Goal: Information Seeking & Learning: Learn about a topic

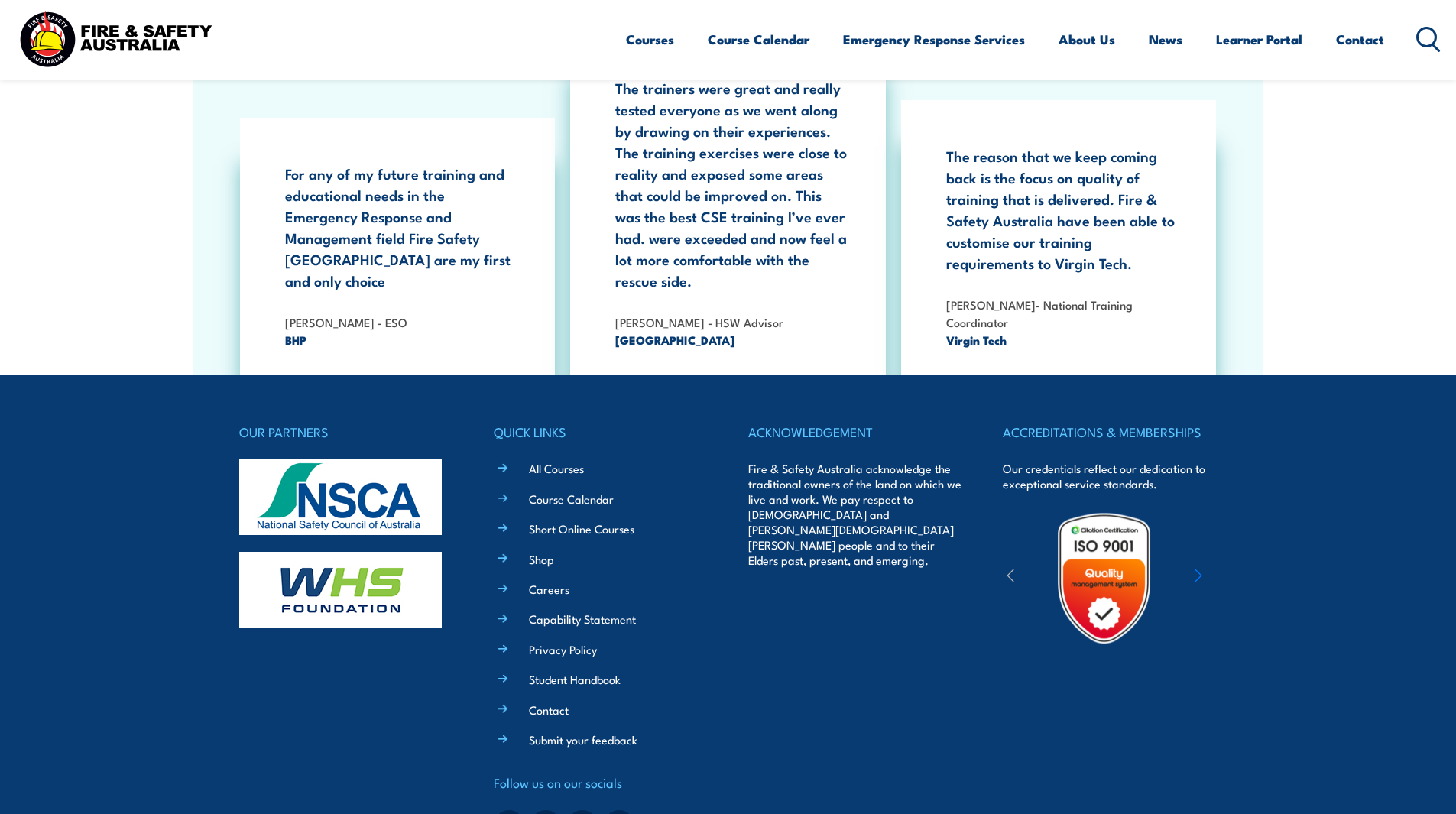
scroll to position [2827, 0]
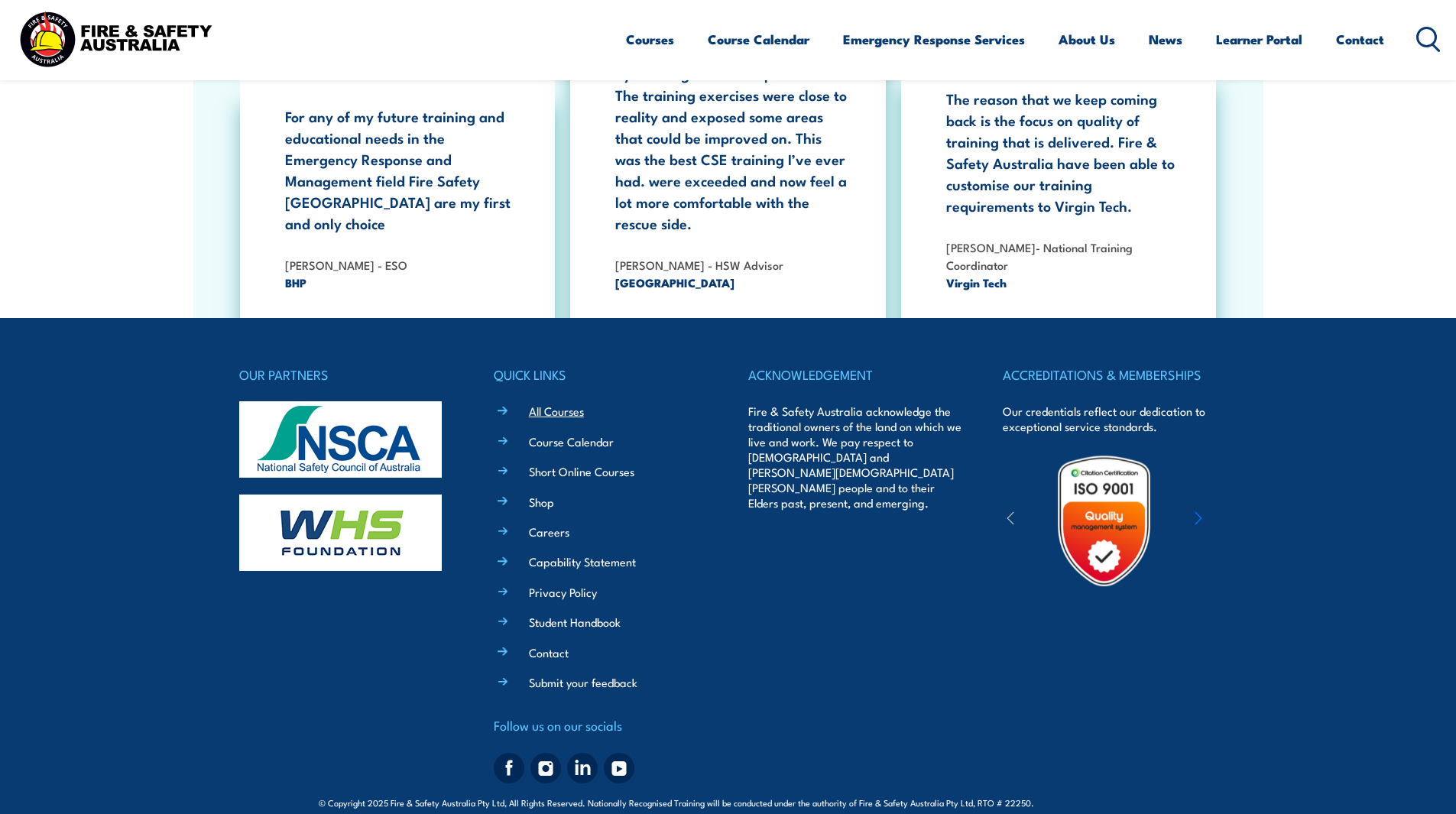
click at [551, 403] on link "All Courses" at bounding box center [556, 411] width 55 height 16
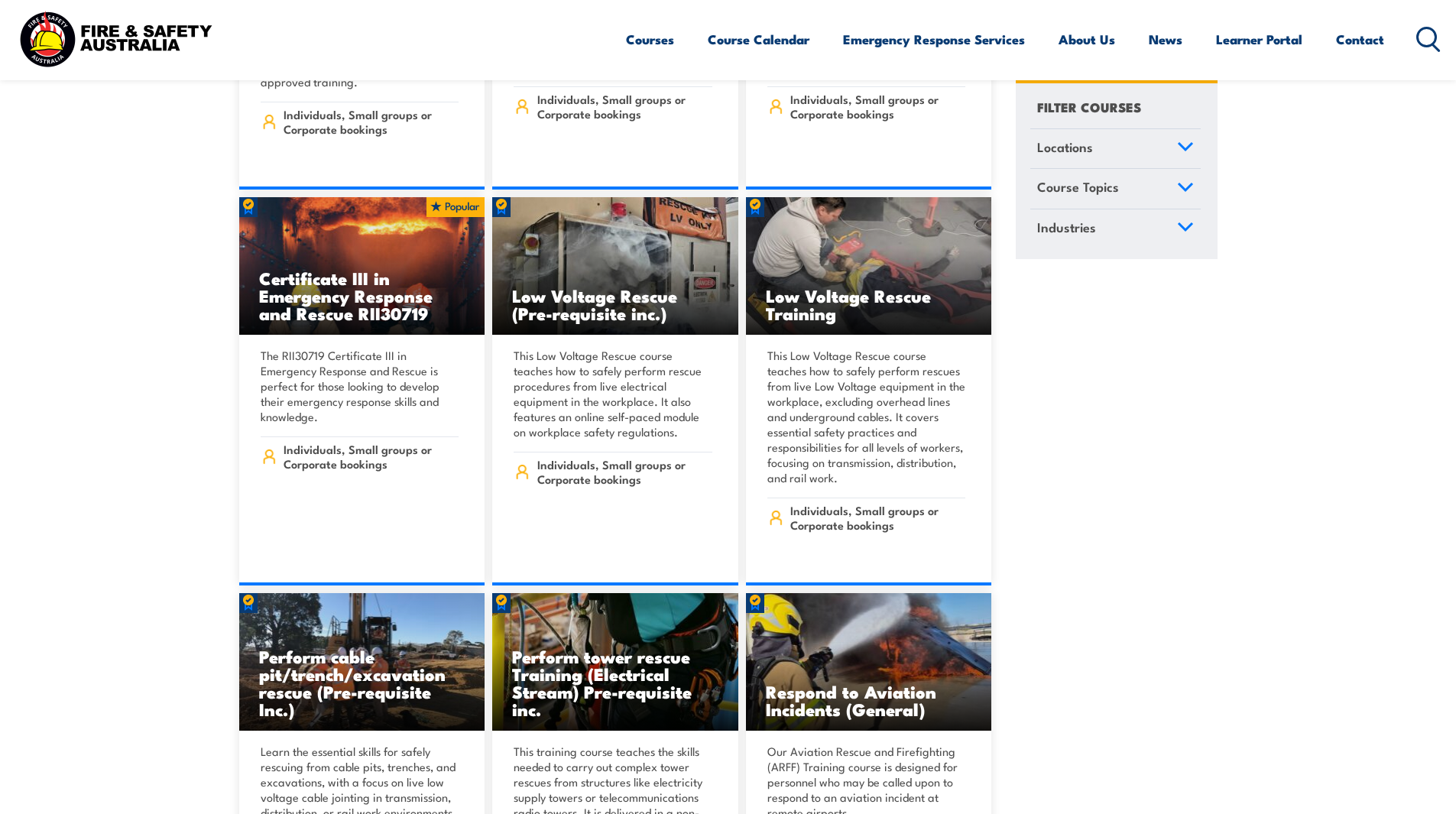
scroll to position [5045, 0]
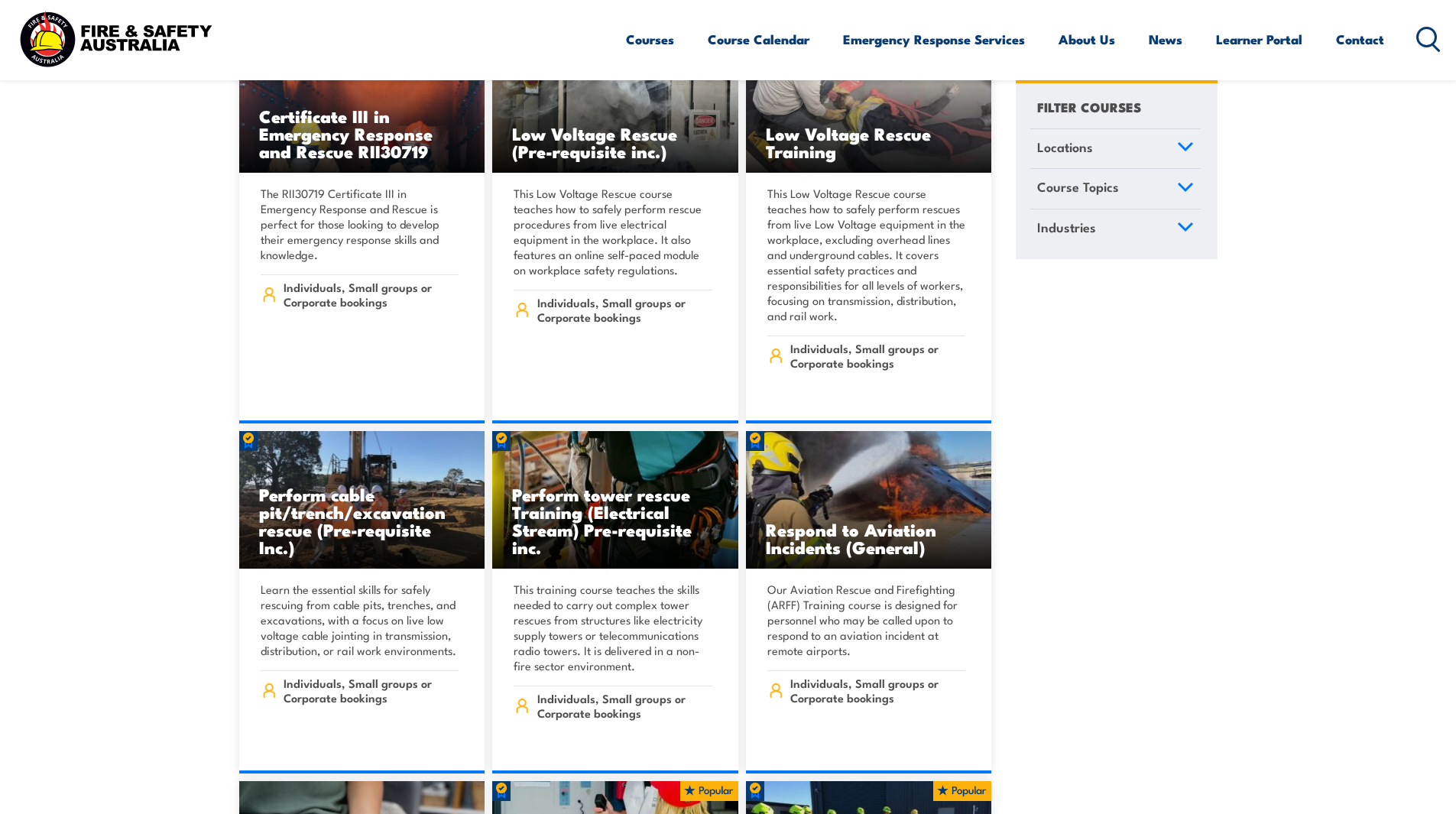
click at [1168, 144] on link "Locations" at bounding box center [1115, 149] width 170 height 40
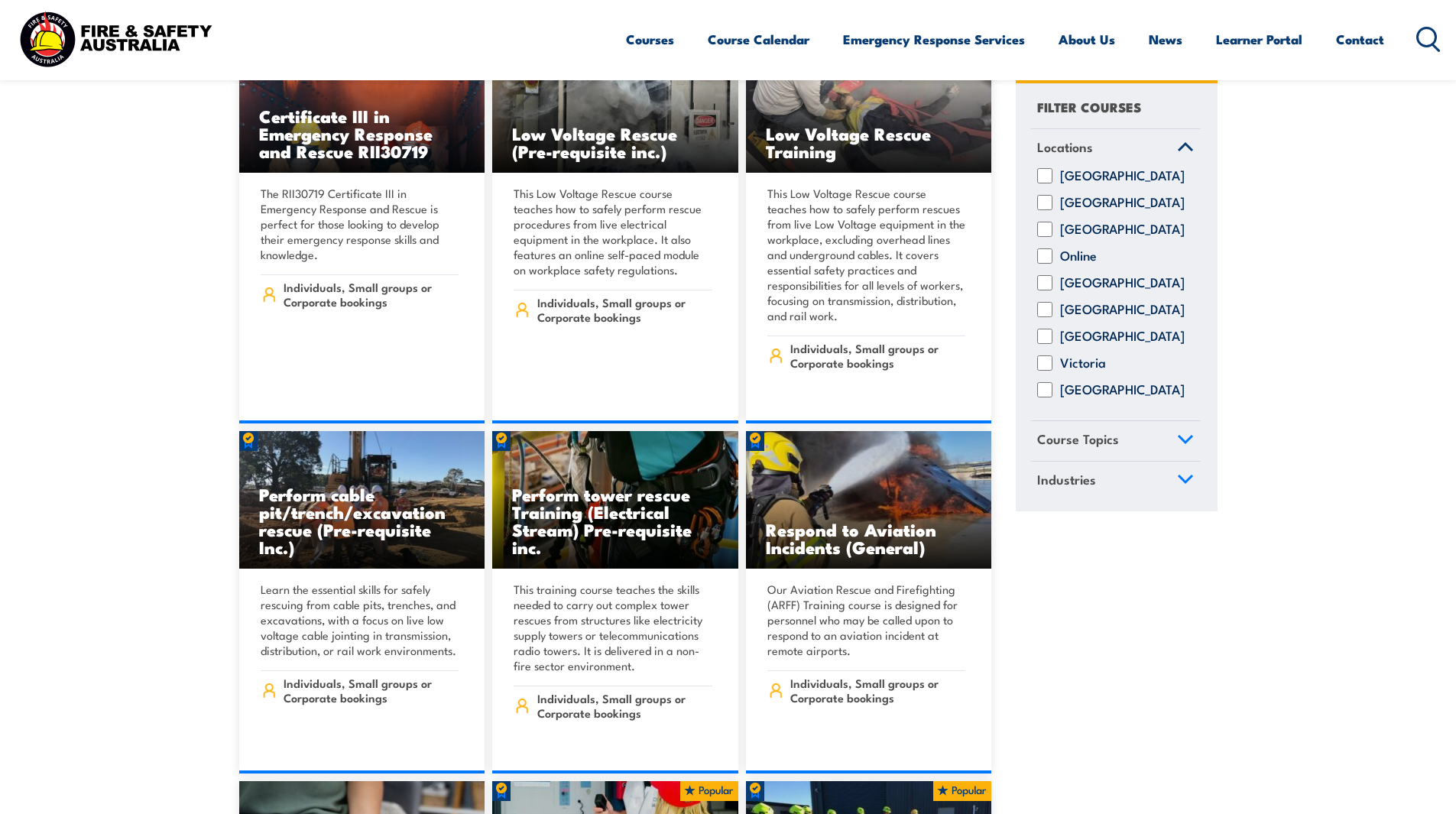
click at [1050, 318] on input "South Australia" at bounding box center [1045, 311] width 16 height 16
checkbox input "true"
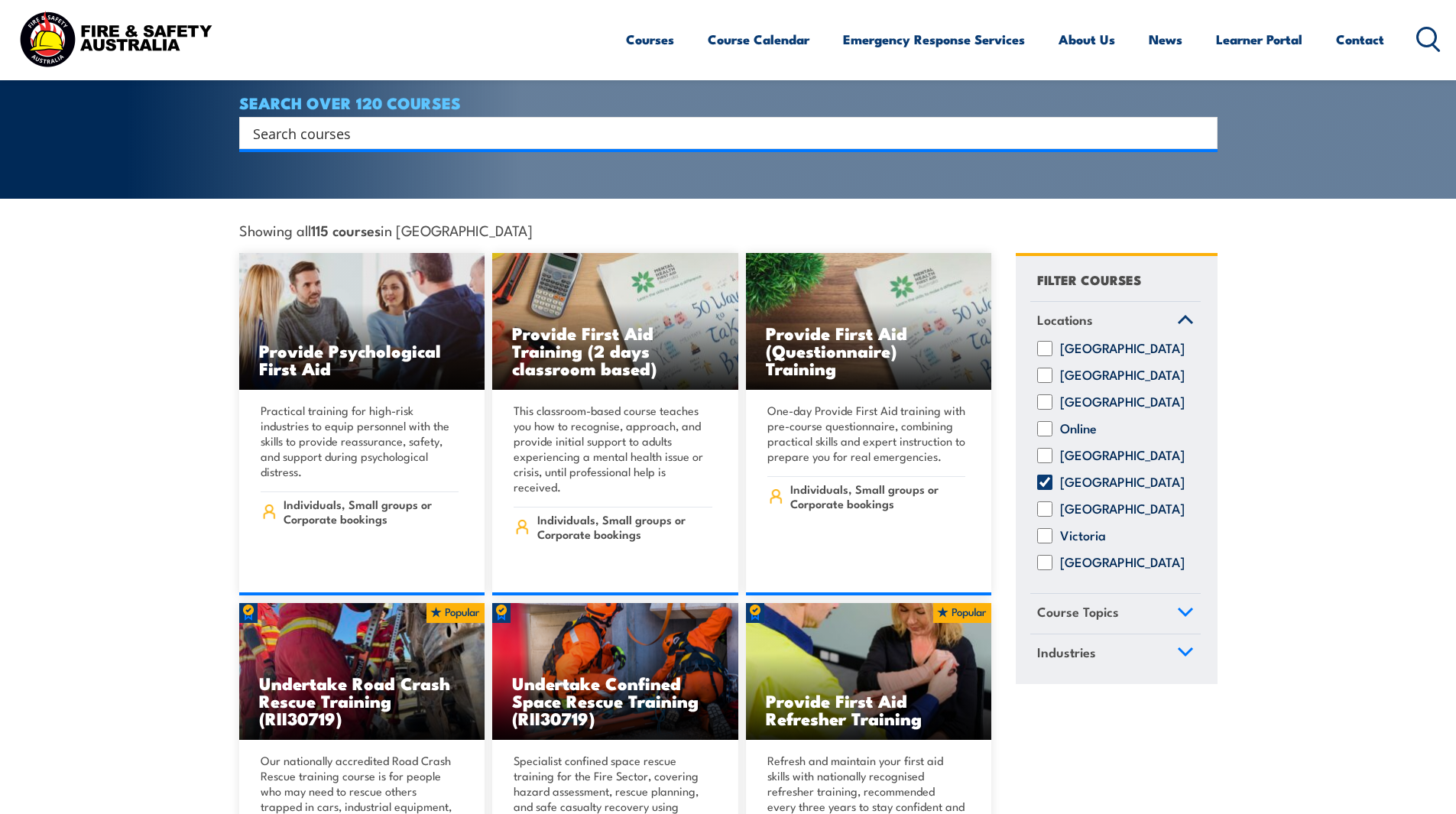
scroll to position [305, 0]
click at [1083, 603] on span "Course Topics" at bounding box center [1078, 612] width 82 height 21
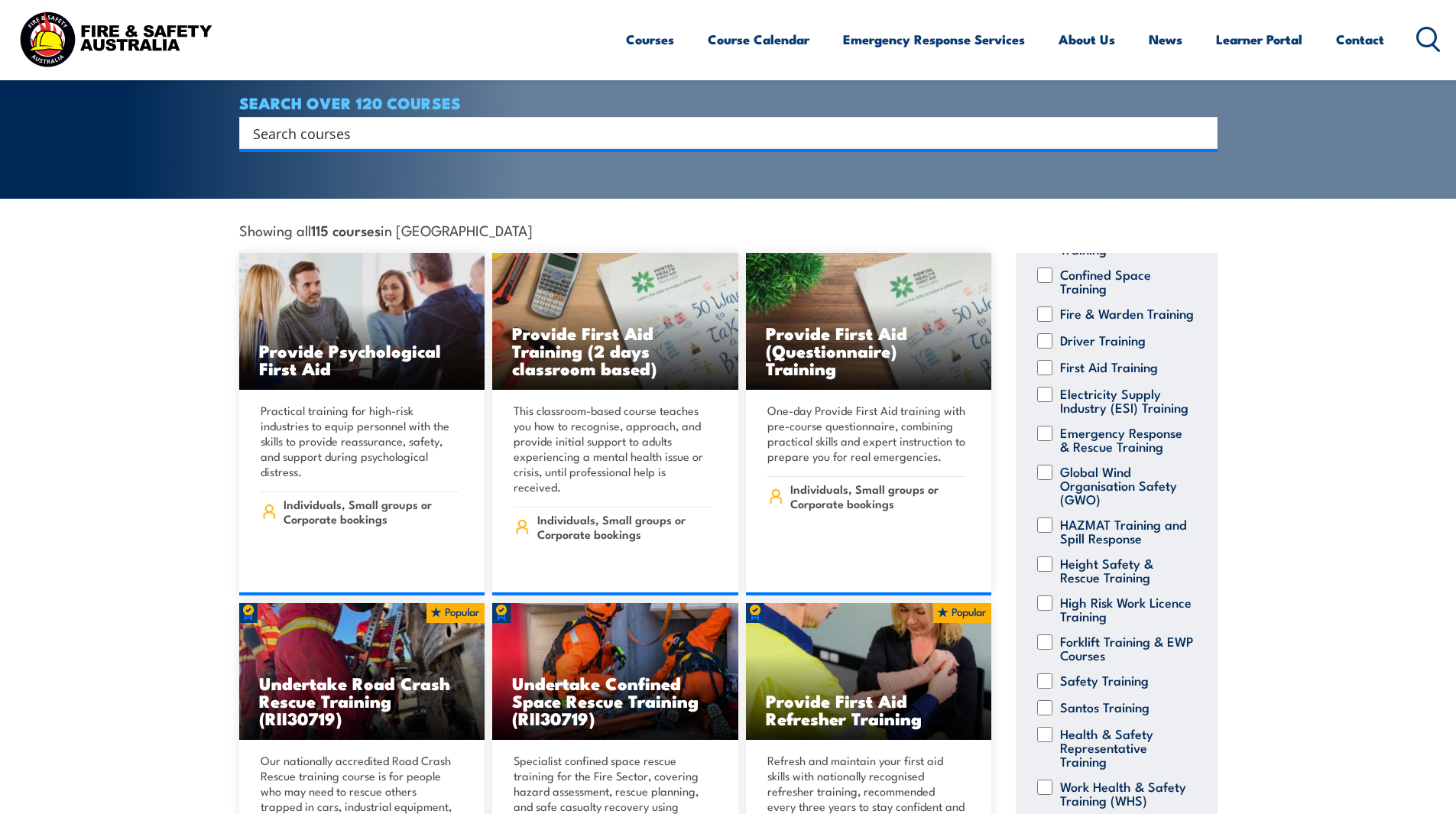
scroll to position [224, 0]
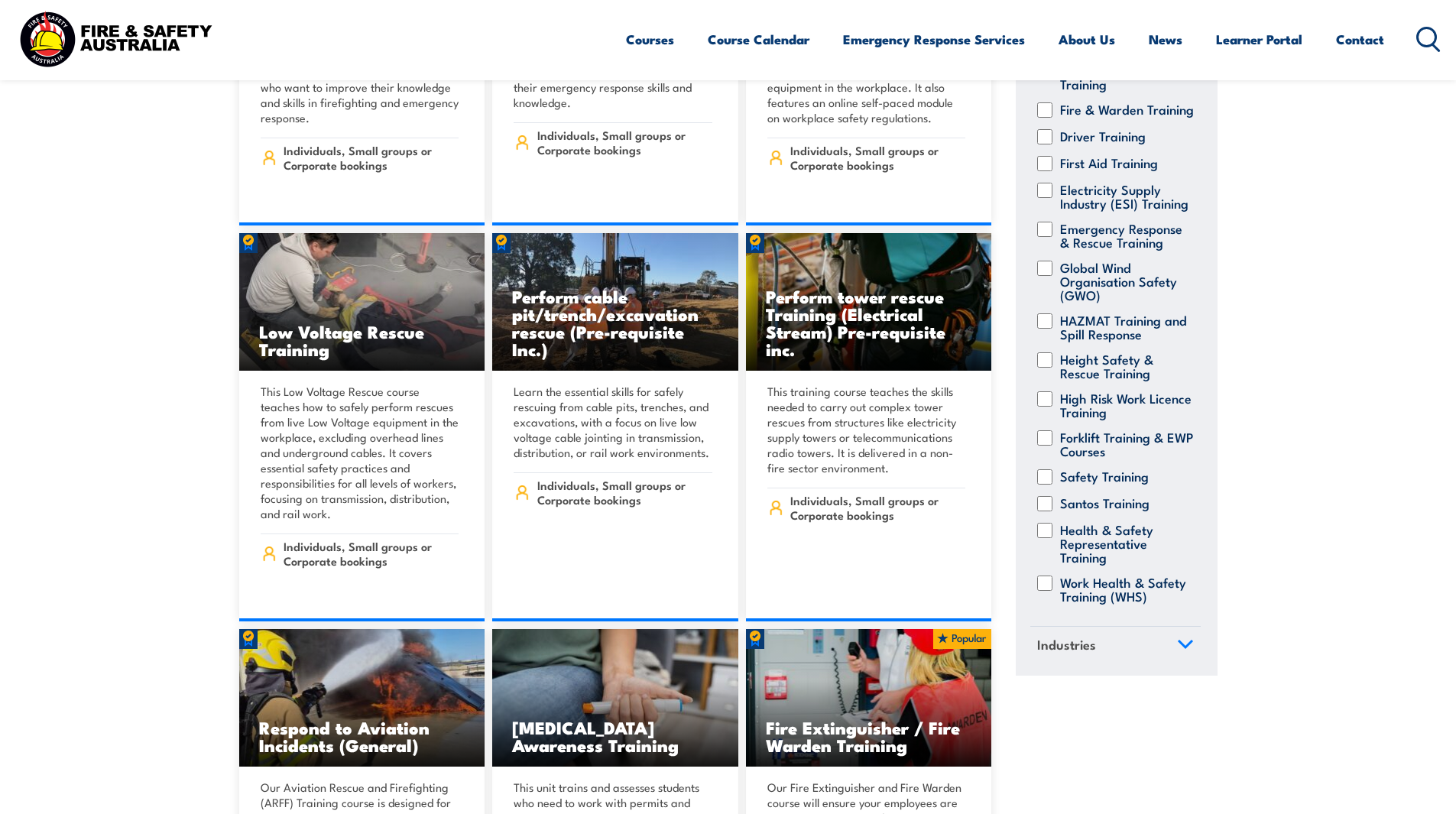
scroll to position [3440, 0]
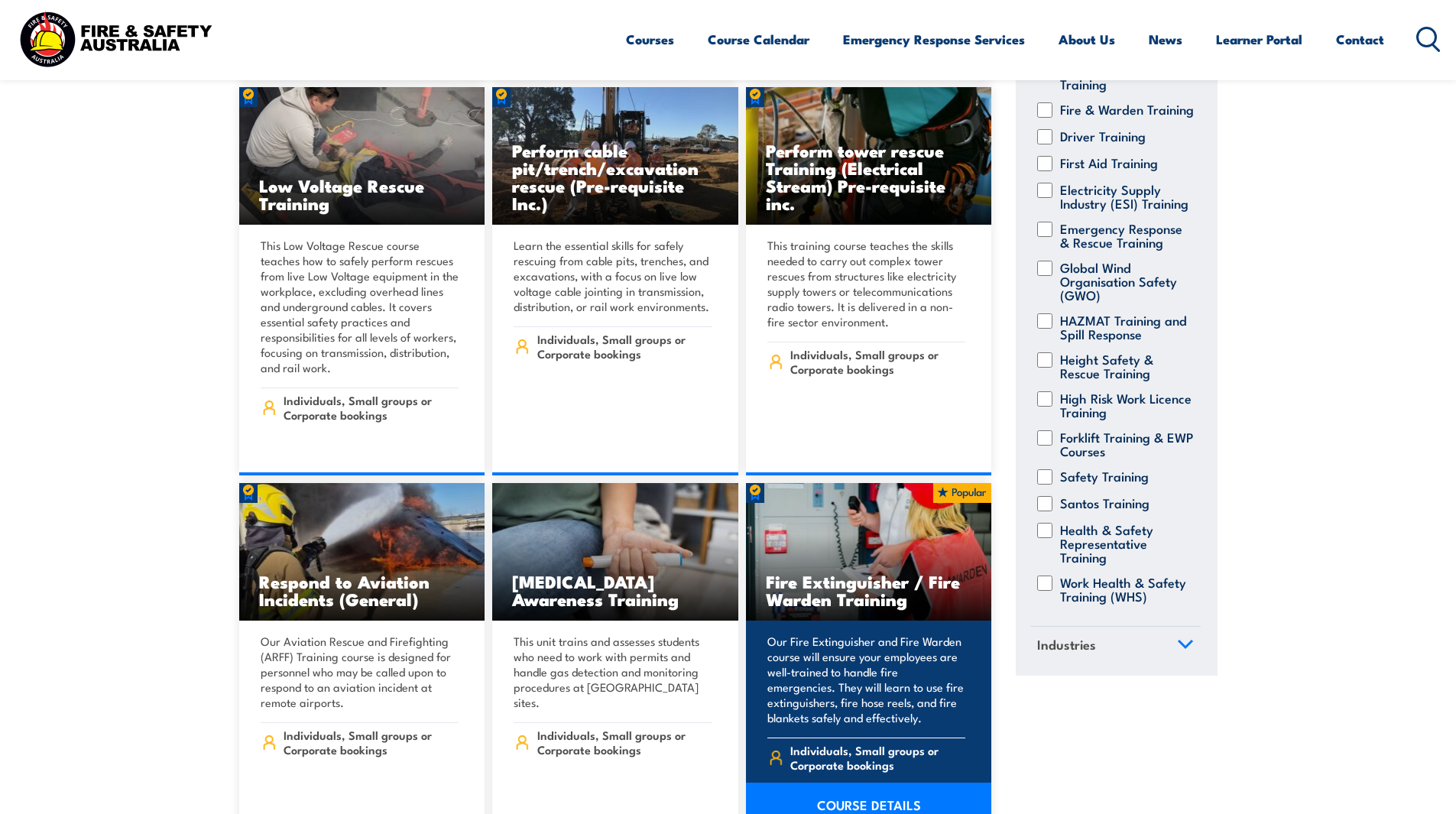
click at [837, 546] on img at bounding box center [869, 552] width 246 height 138
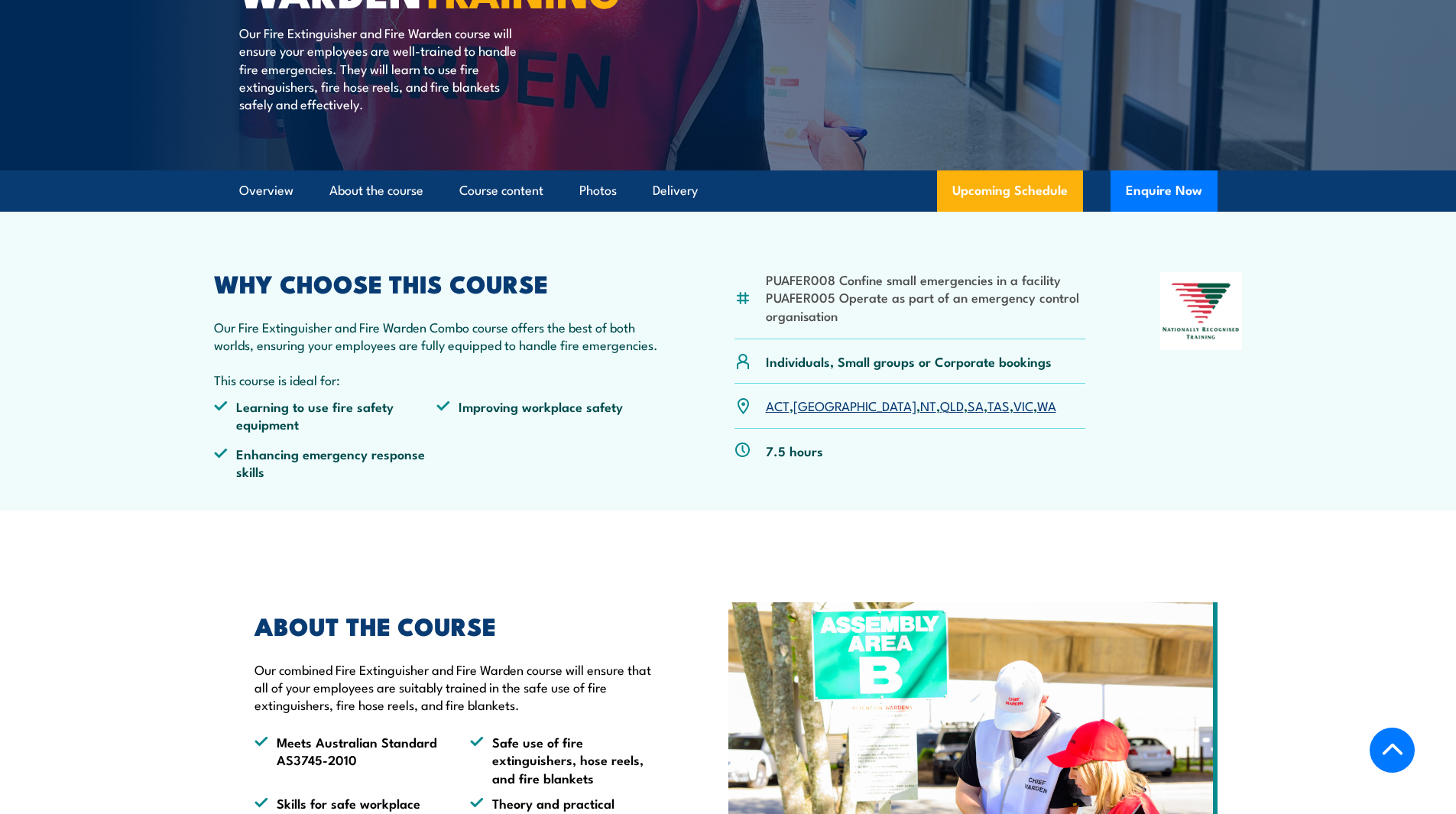
scroll to position [305, 0]
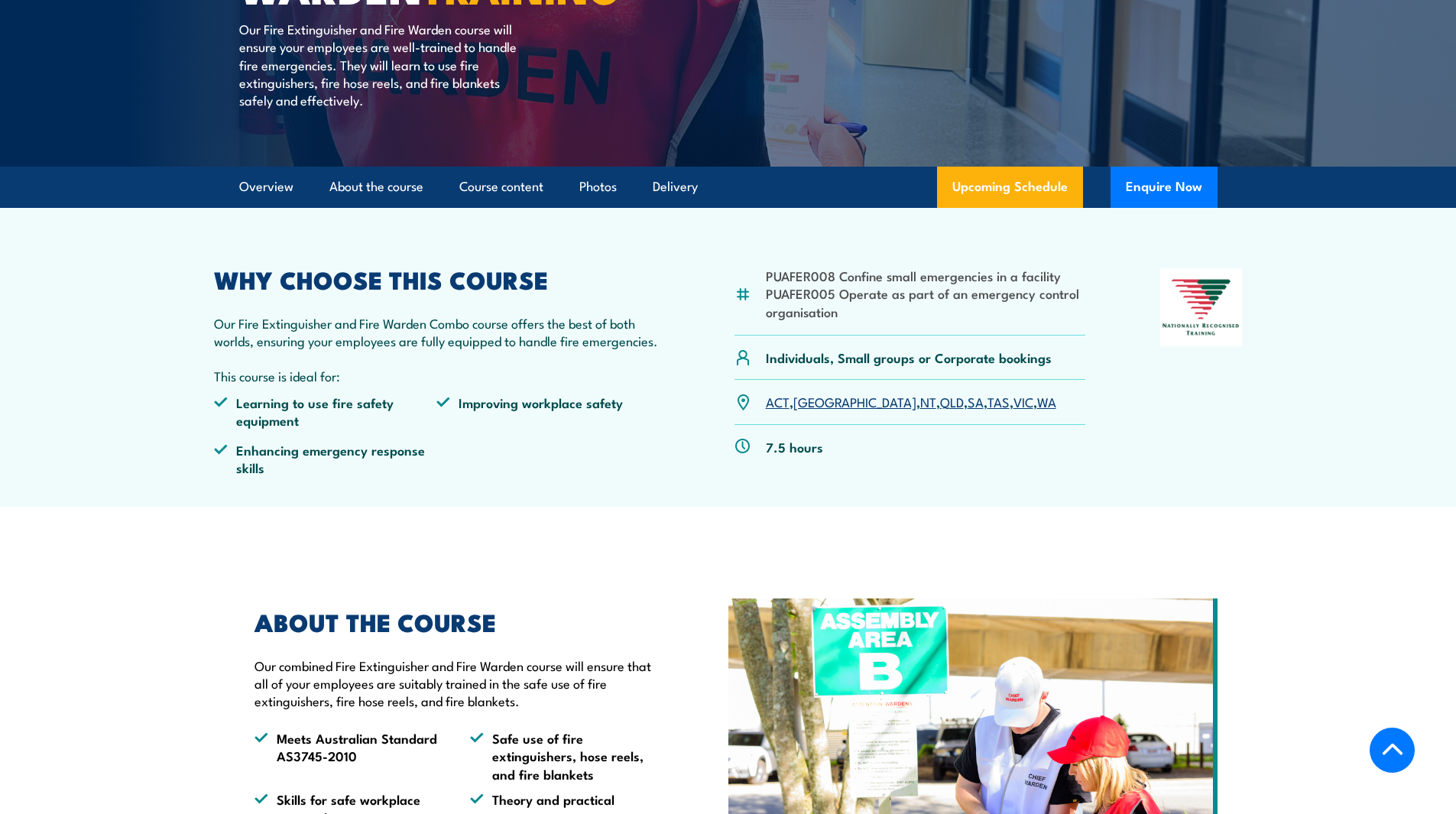
click at [967, 400] on link "SA" at bounding box center [975, 401] width 16 height 18
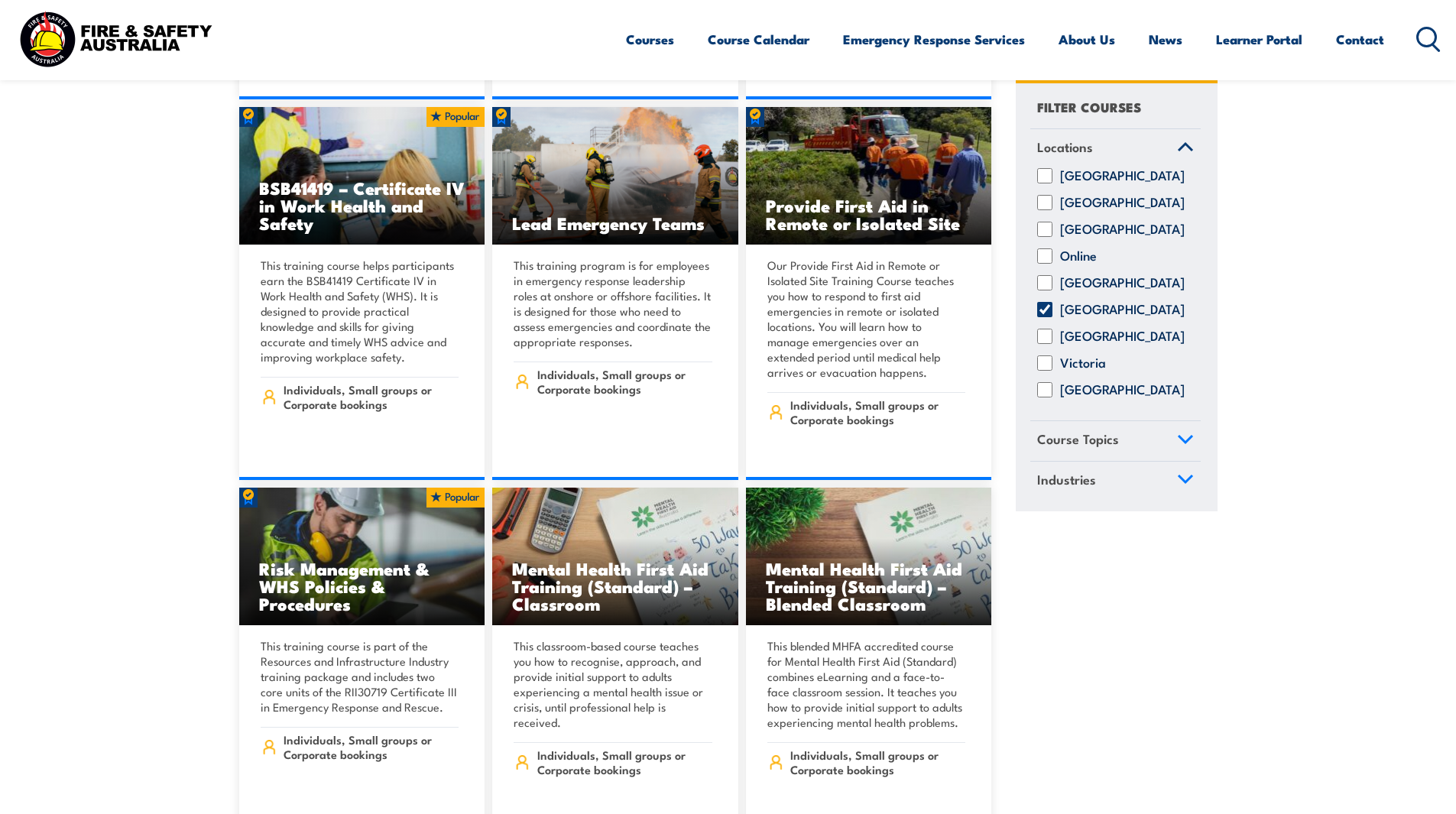
scroll to position [6727, 0]
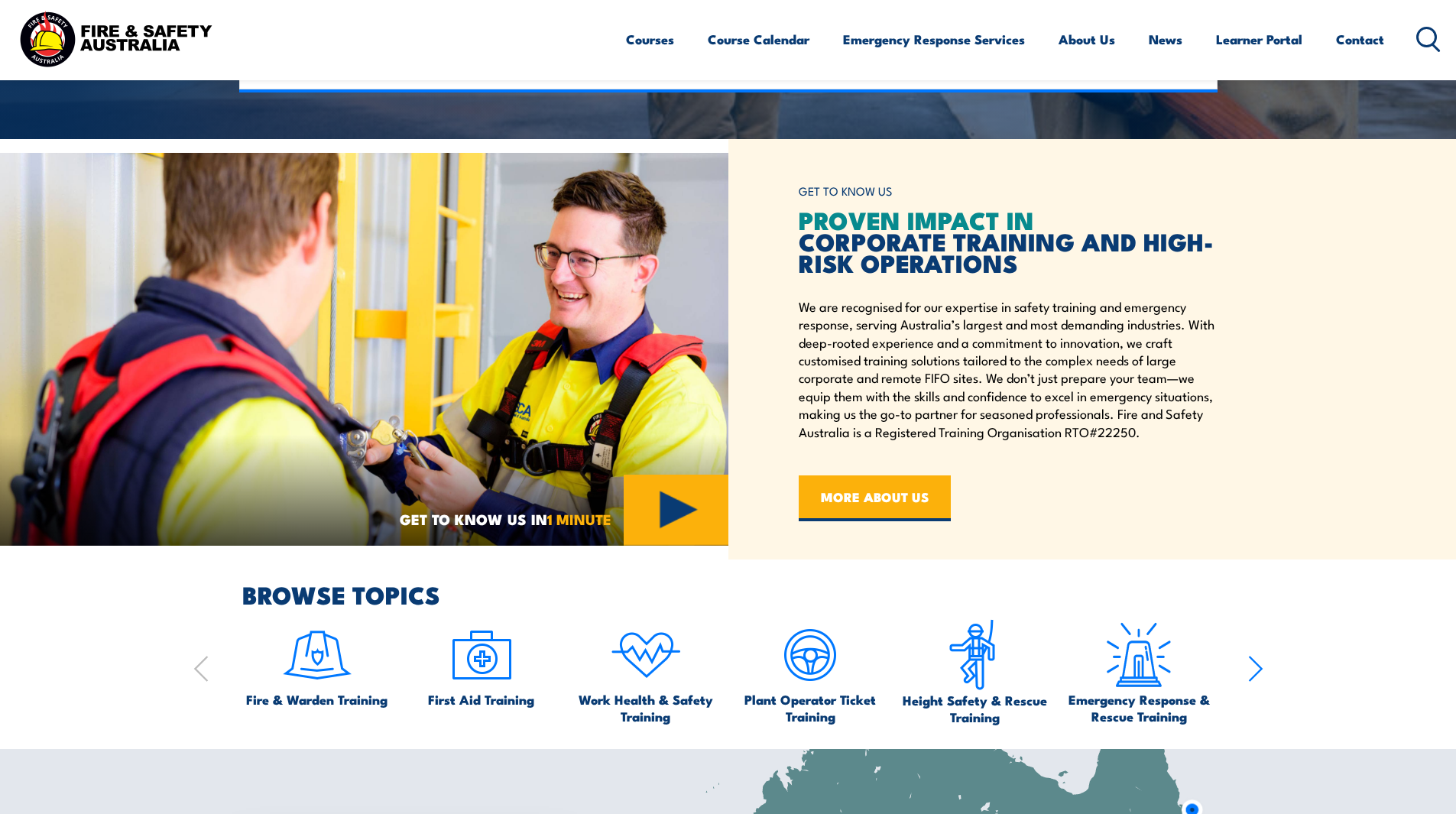
scroll to position [380, 0]
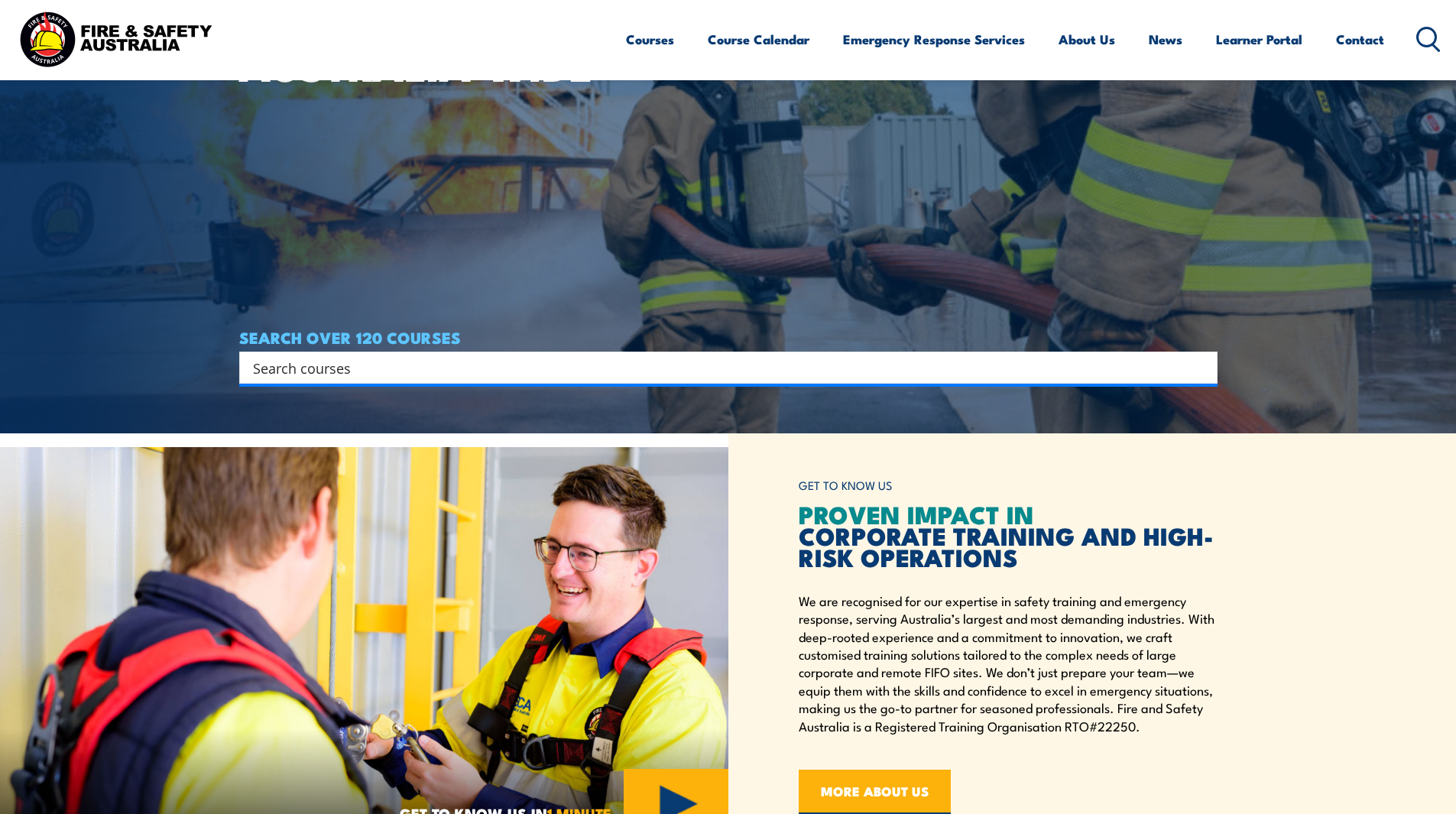
click at [375, 371] on input "Search input" at bounding box center [718, 367] width 931 height 23
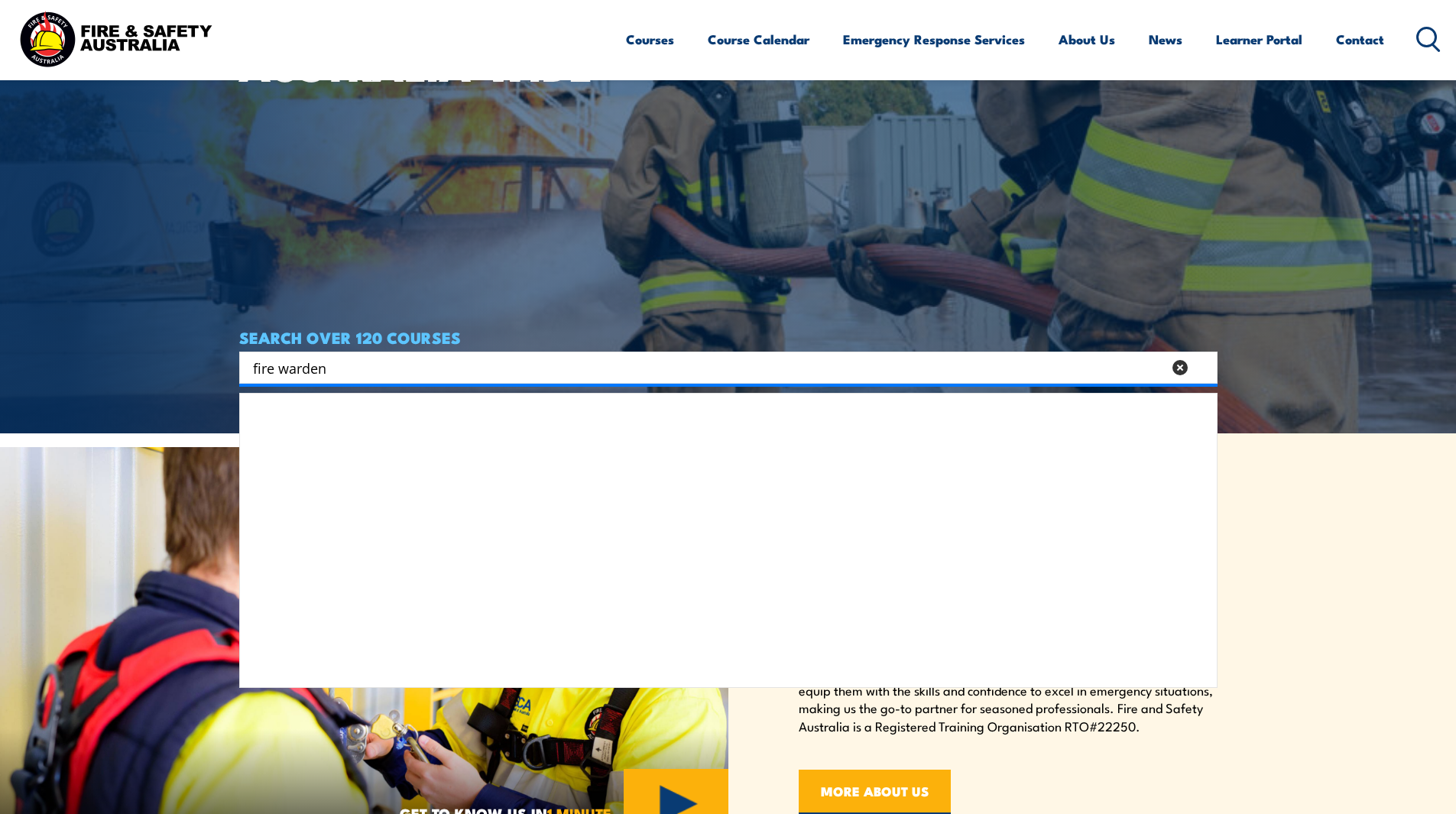
type input "fire warden"
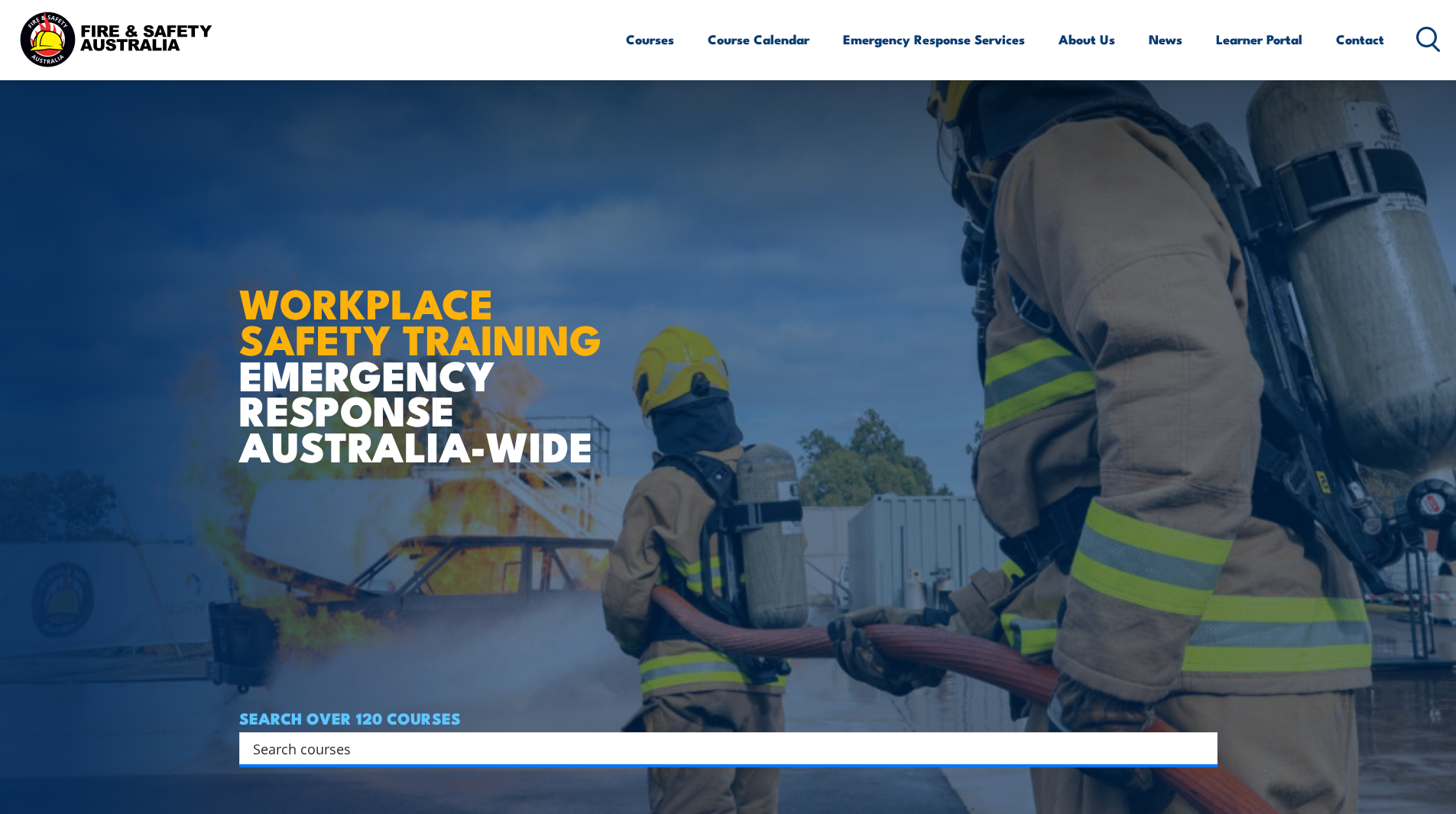
click at [332, 737] on input "Search input" at bounding box center [718, 749] width 931 height 23
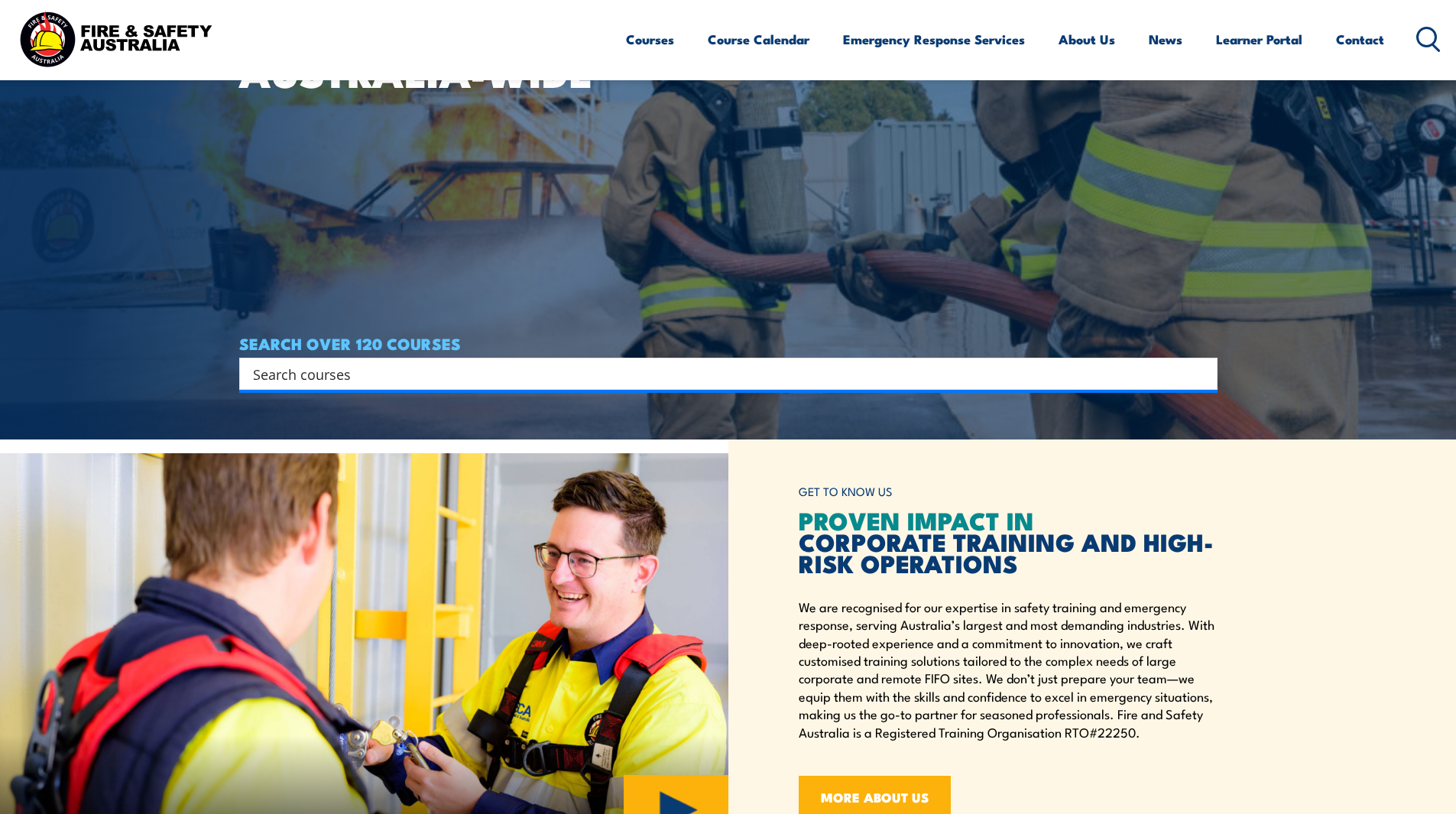
scroll to position [380, 0]
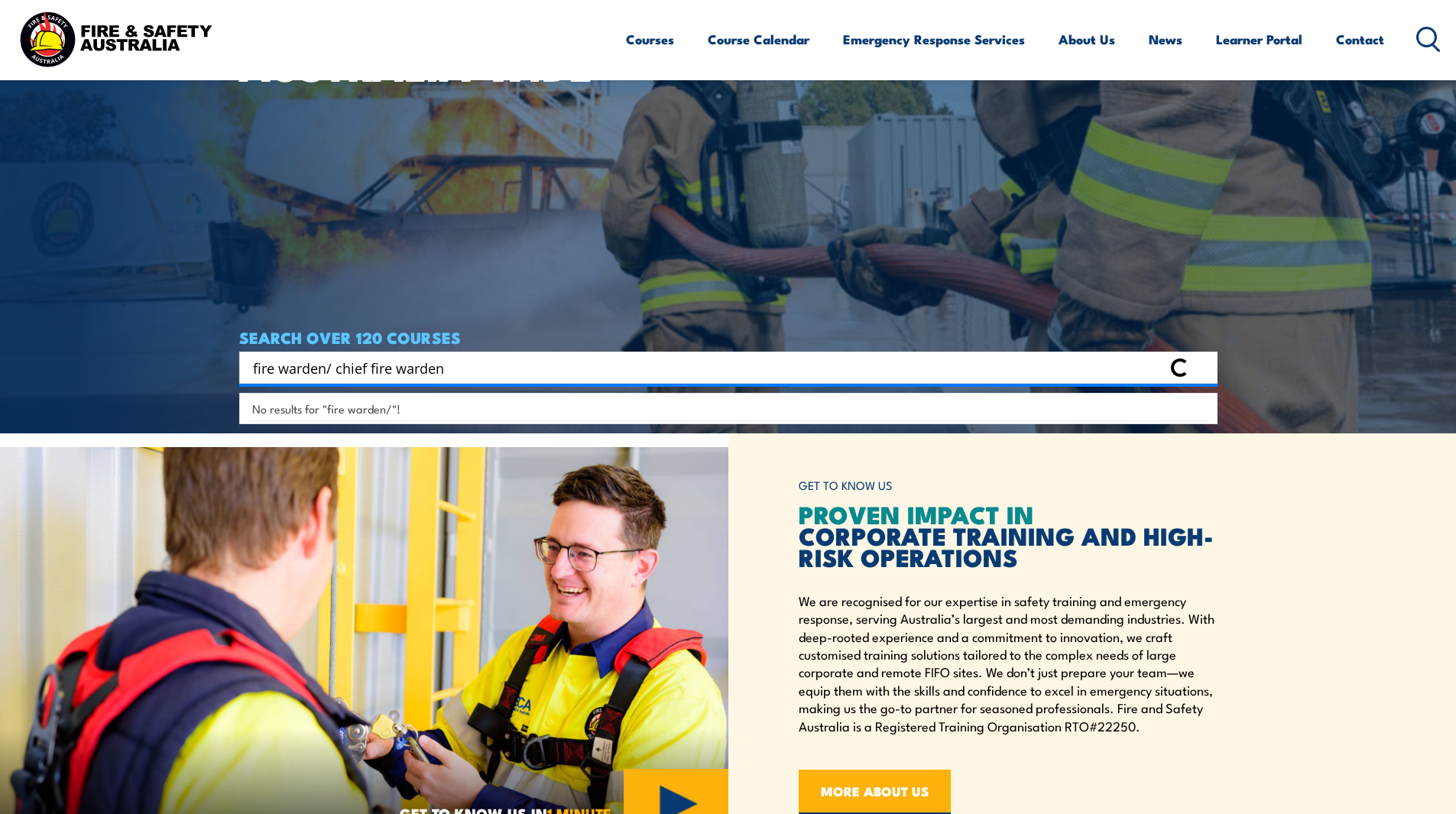
type input "fire warden/ chief fire warden"
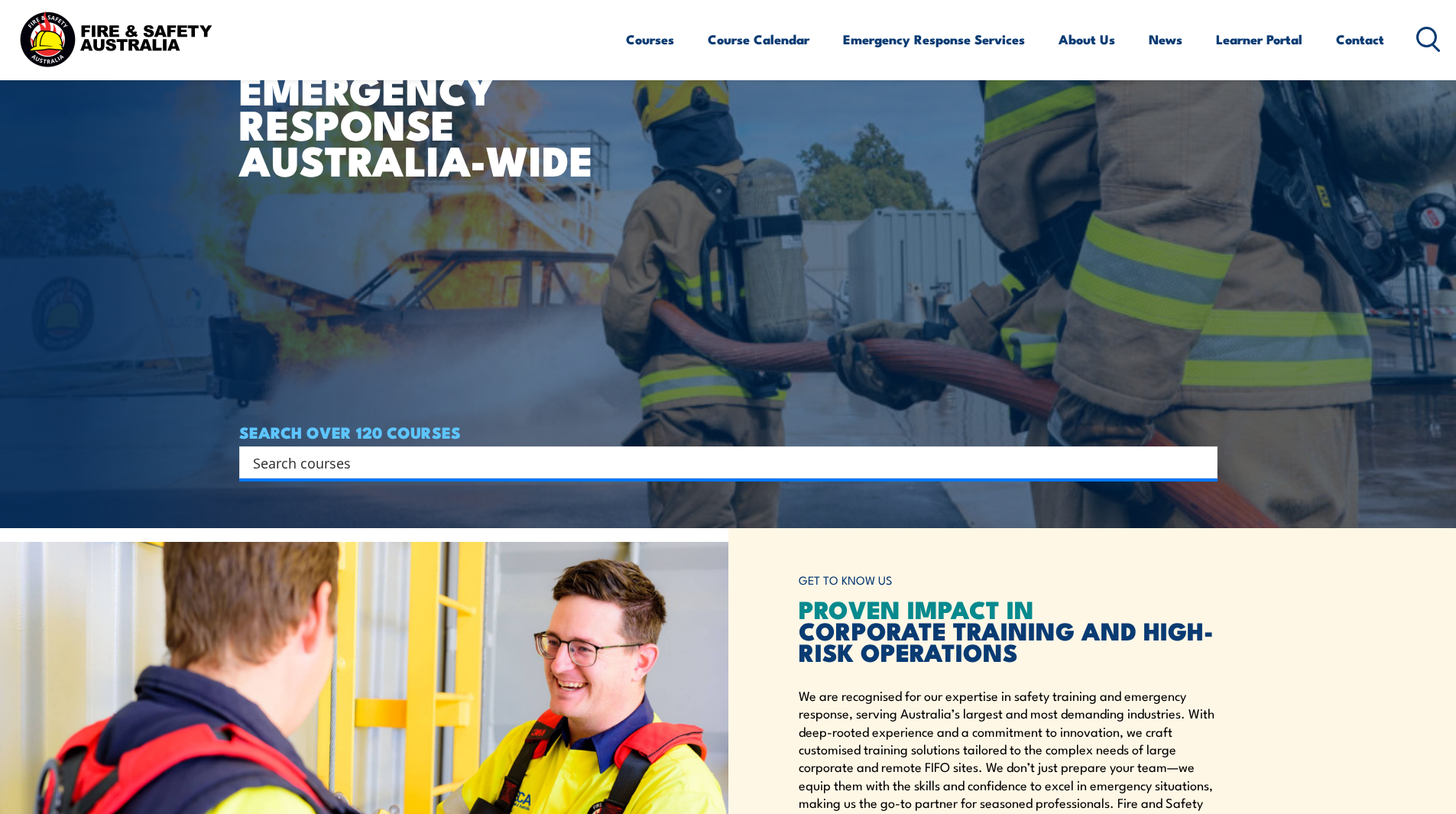
click at [374, 467] on input "Search input" at bounding box center [718, 462] width 931 height 23
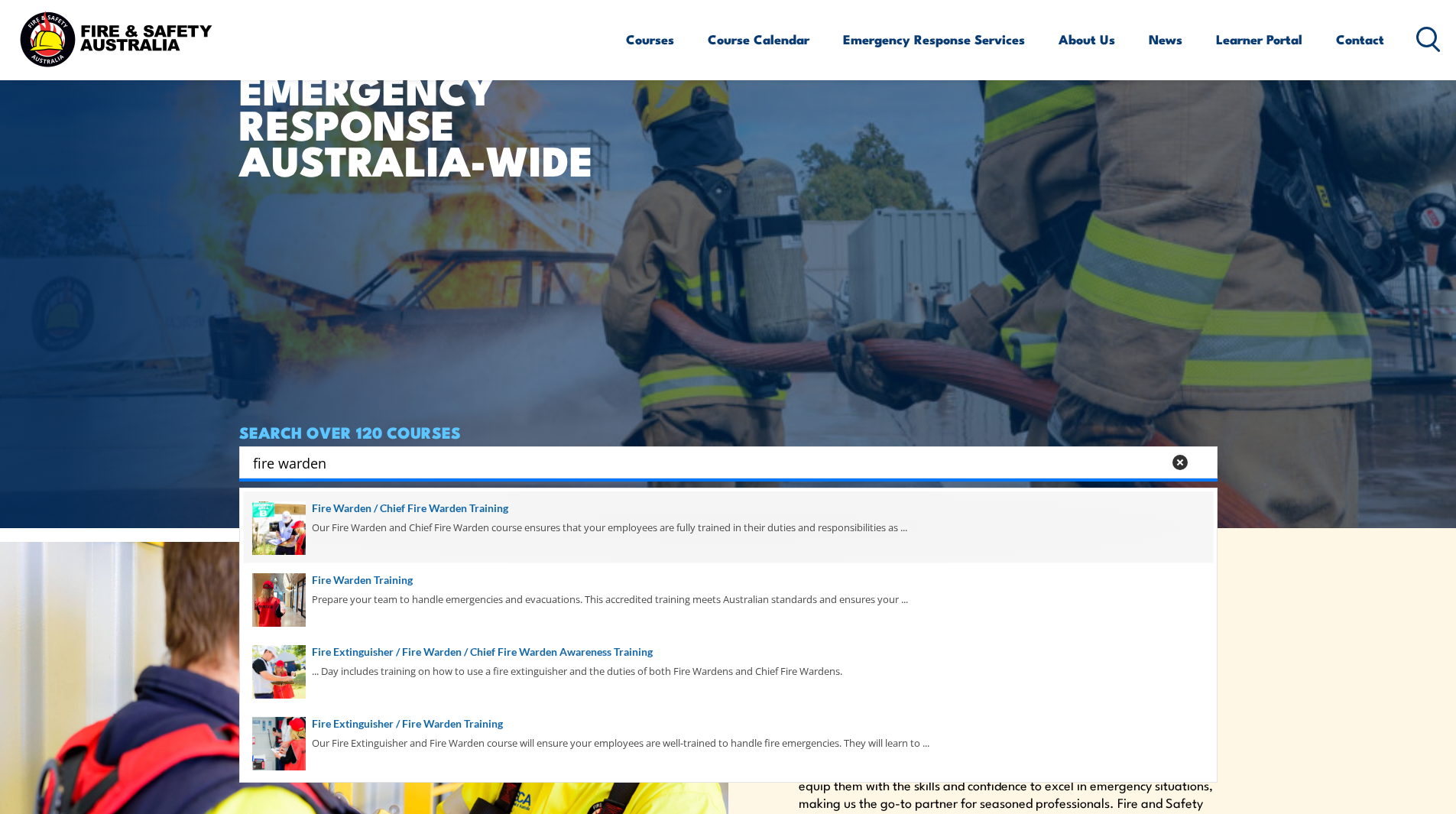
type input "fire warden"
click at [404, 512] on span at bounding box center [728, 527] width 969 height 72
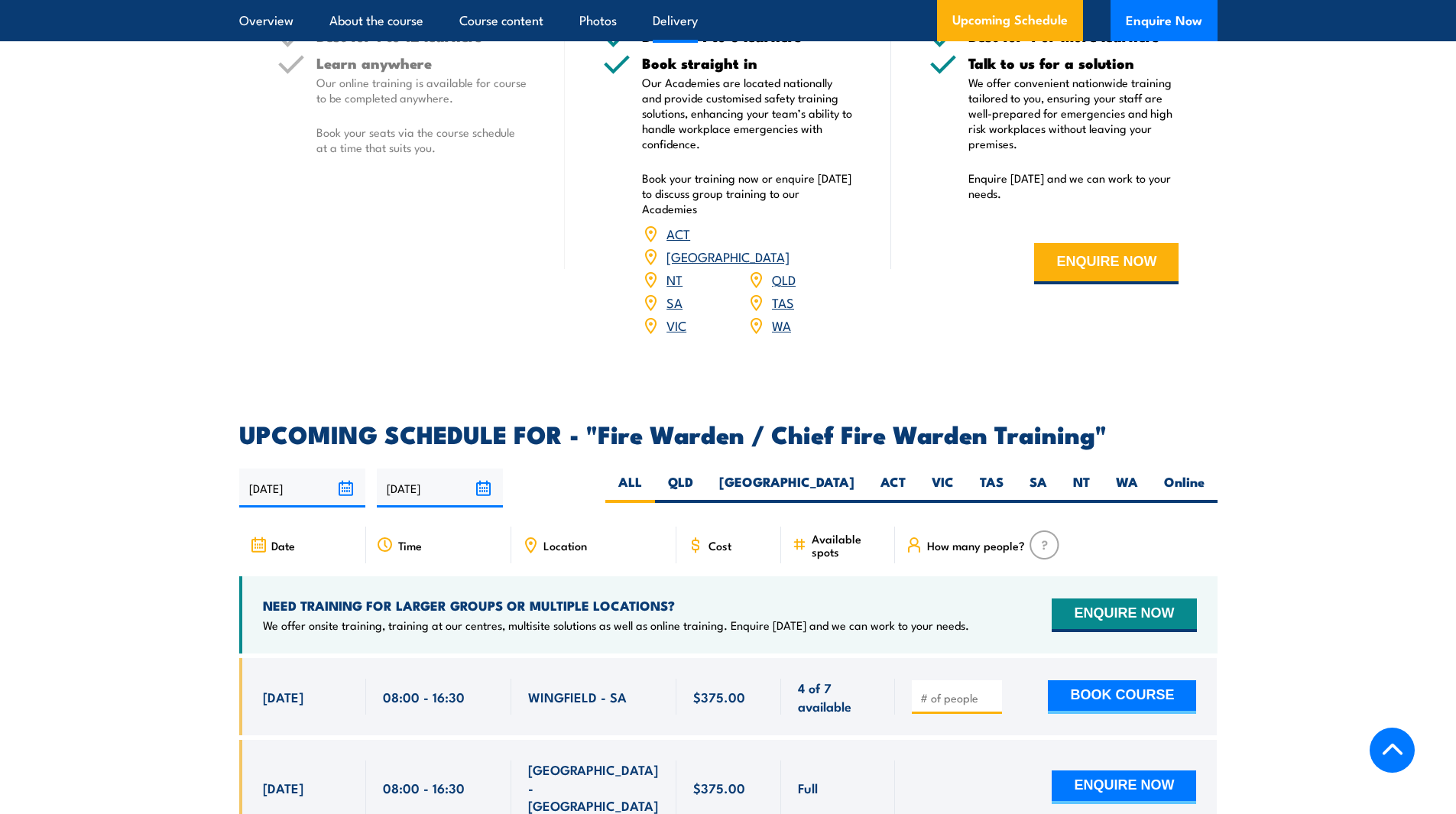
scroll to position [2446, 0]
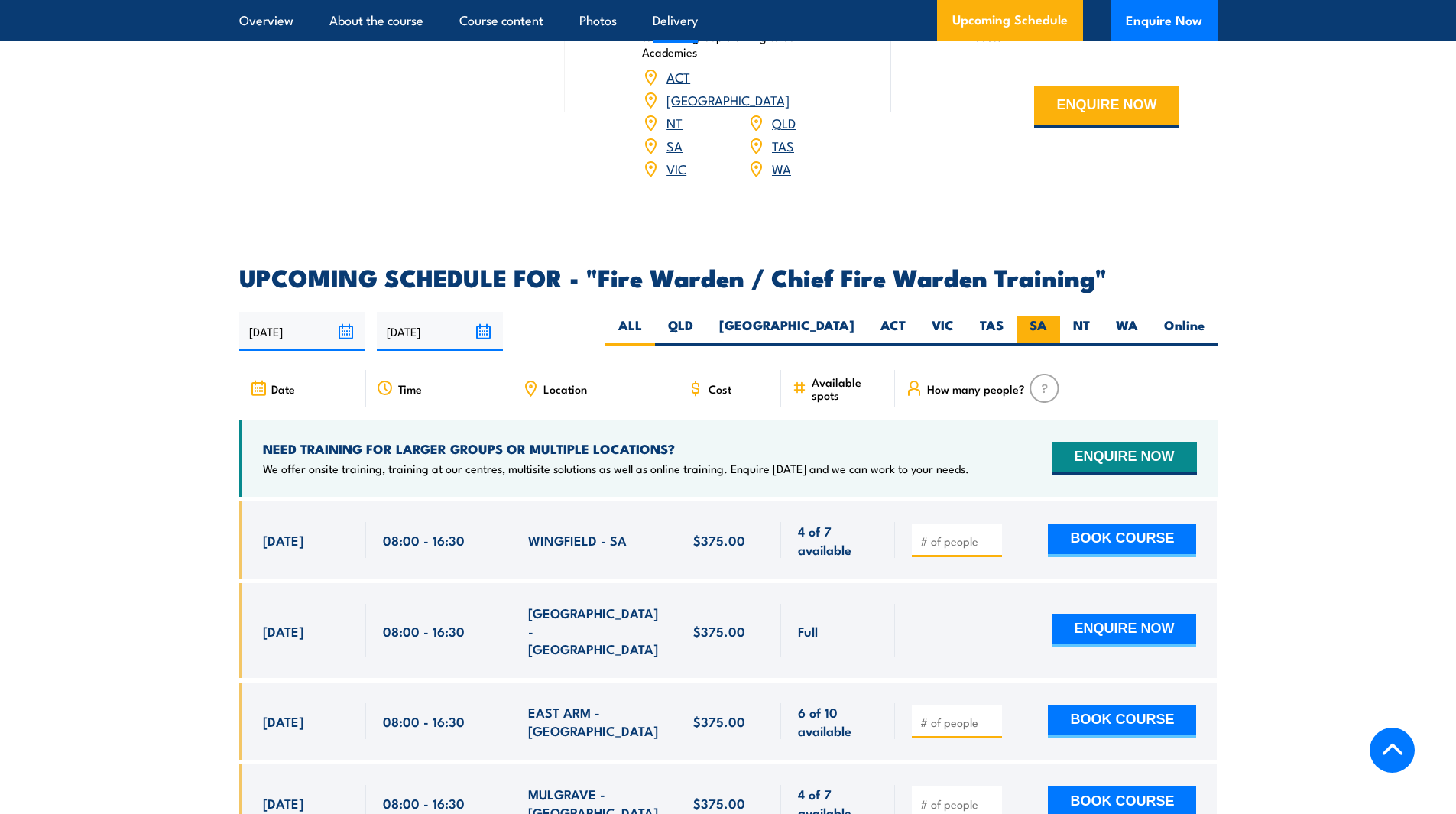
click at [1034, 319] on label "SA" at bounding box center [1038, 332] width 44 height 30
click at [1041, 322] on label "SA" at bounding box center [1038, 332] width 44 height 30
click at [1047, 322] on input "SA" at bounding box center [1051, 321] width 10 height 10
radio input "true"
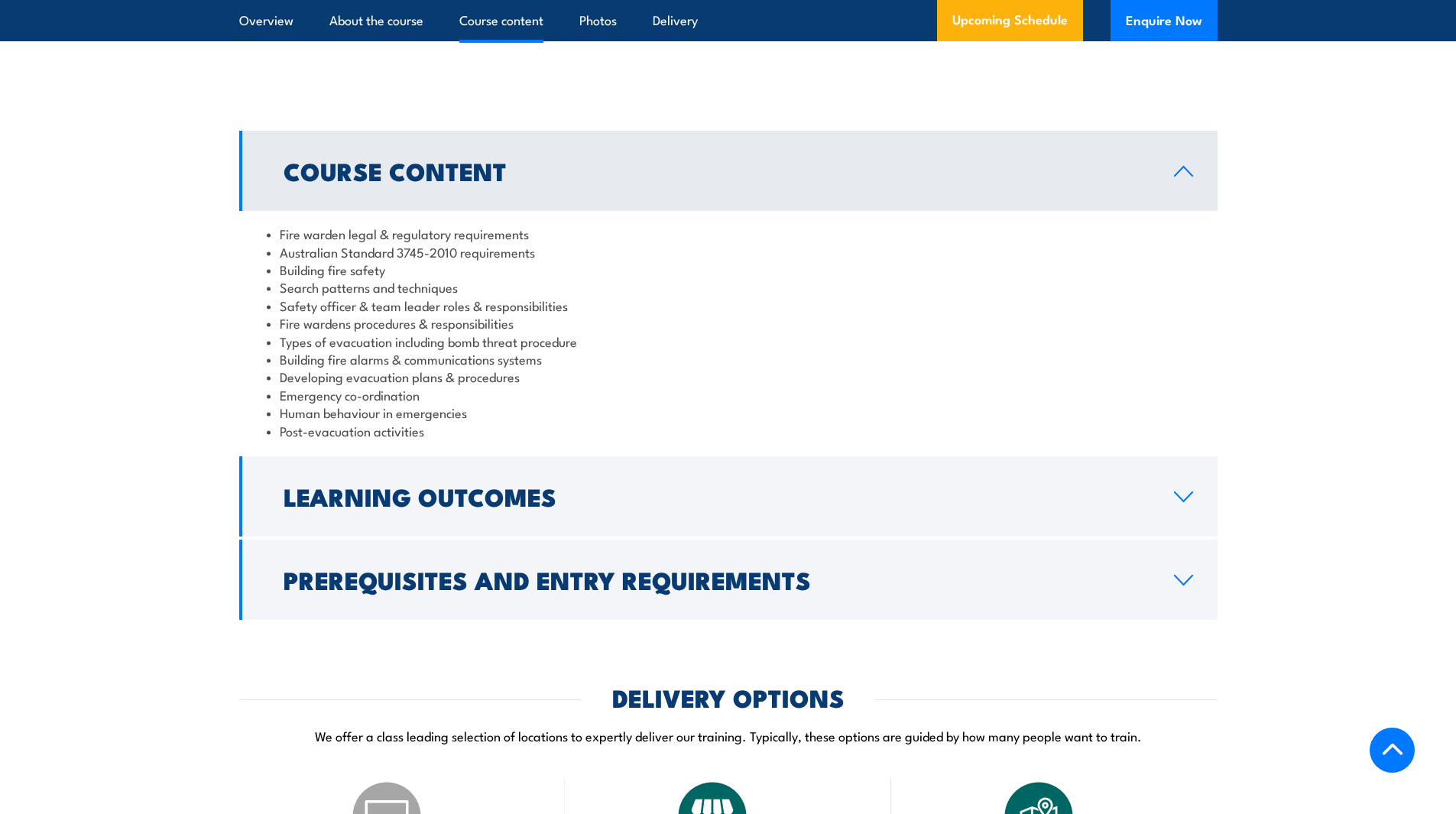
scroll to position [1408, 0]
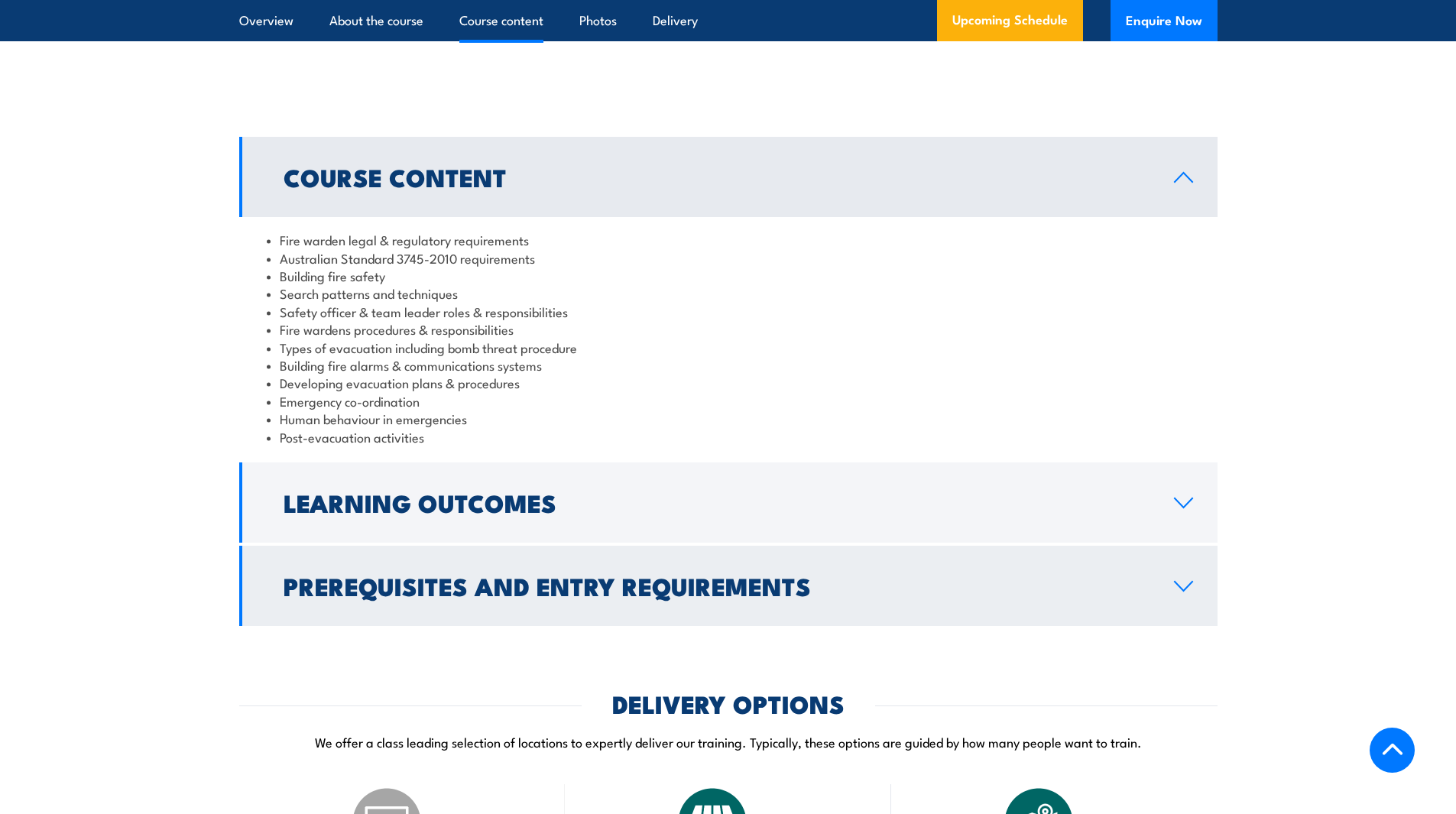
click at [569, 581] on link "Prerequisites and Entry Requirements" at bounding box center [728, 586] width 979 height 80
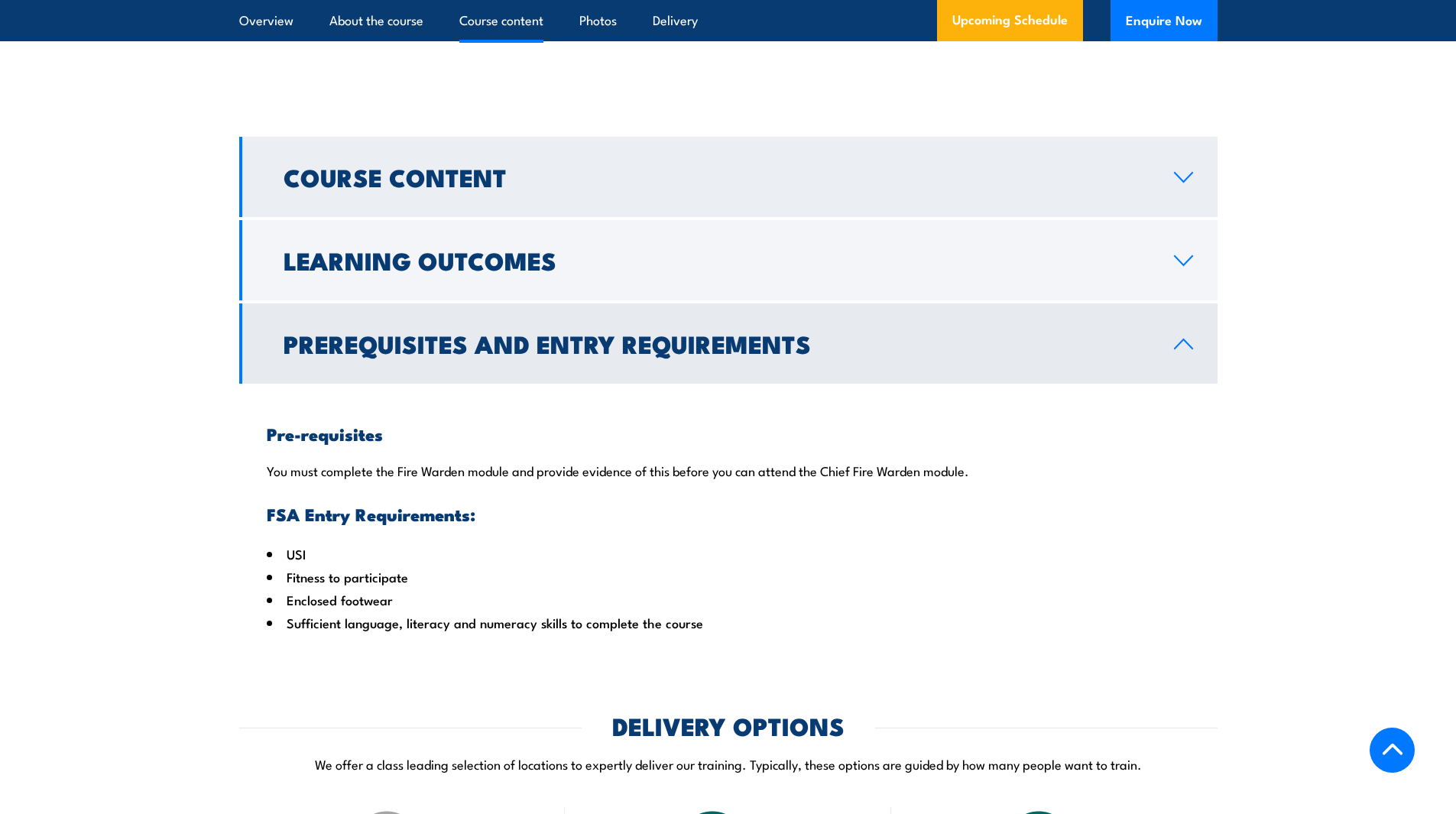
click at [606, 188] on h2 "Course Content" at bounding box center [716, 176] width 866 height 22
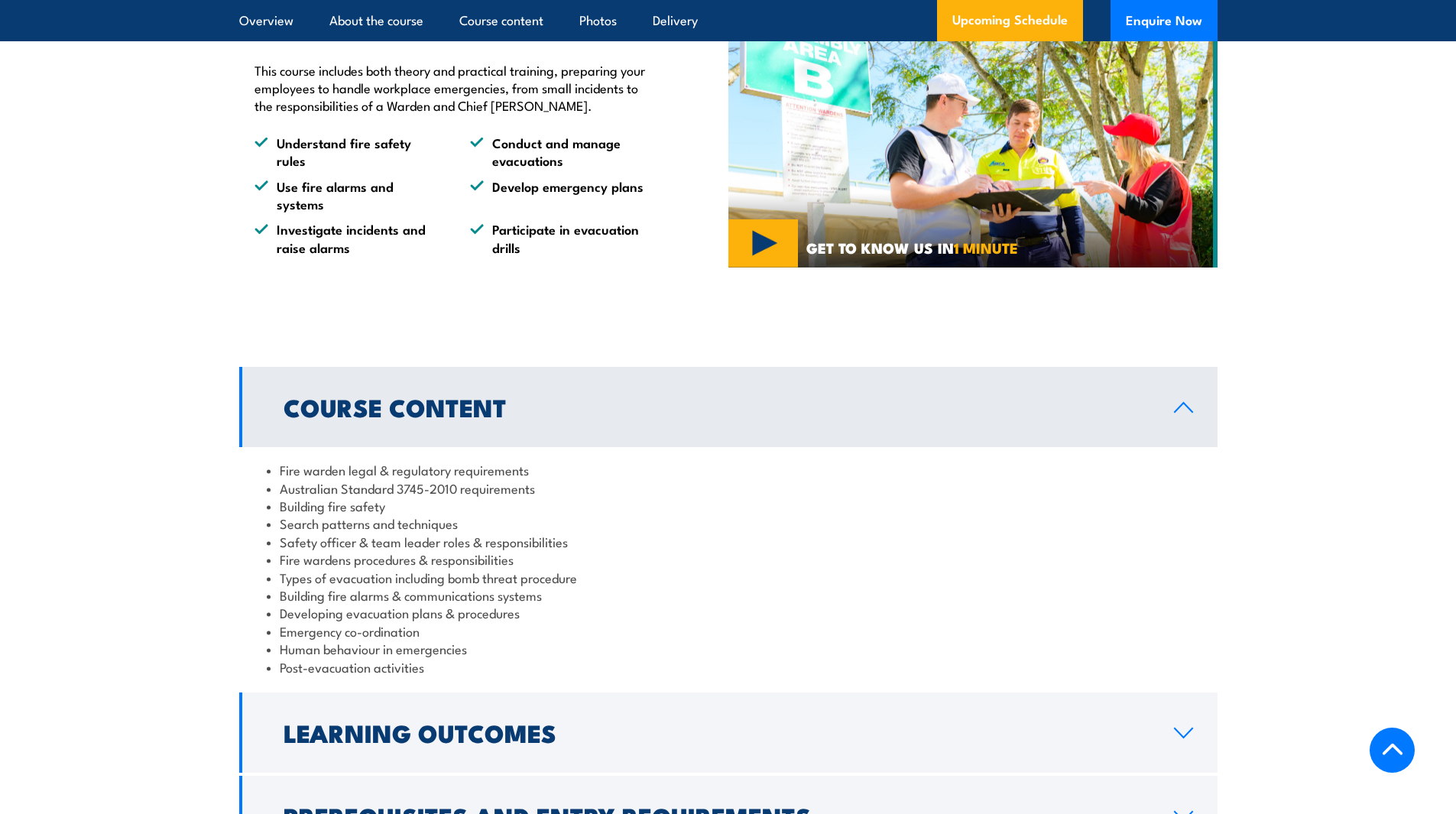
scroll to position [1331, 0]
